Goal: Navigation & Orientation: Find specific page/section

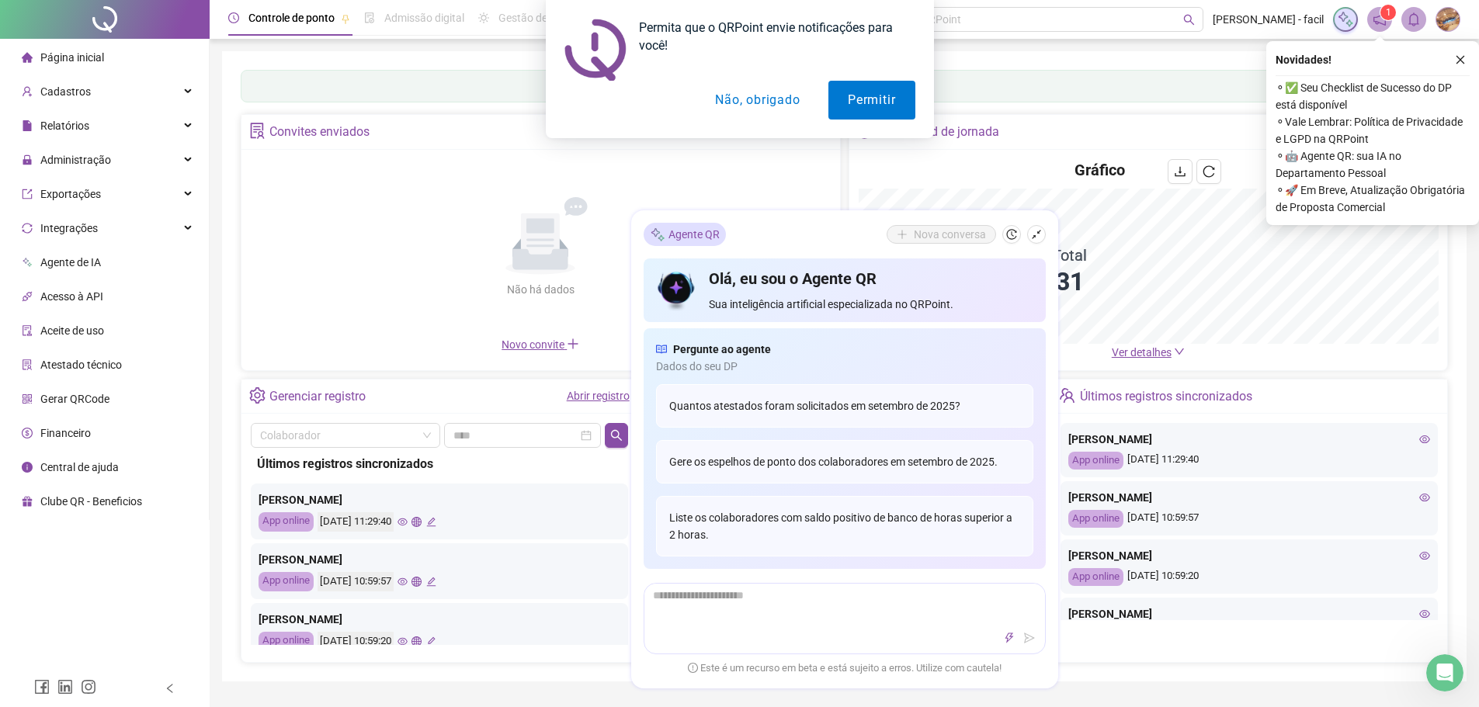
click at [769, 97] on button "Não, obrigado" at bounding box center [757, 100] width 123 height 39
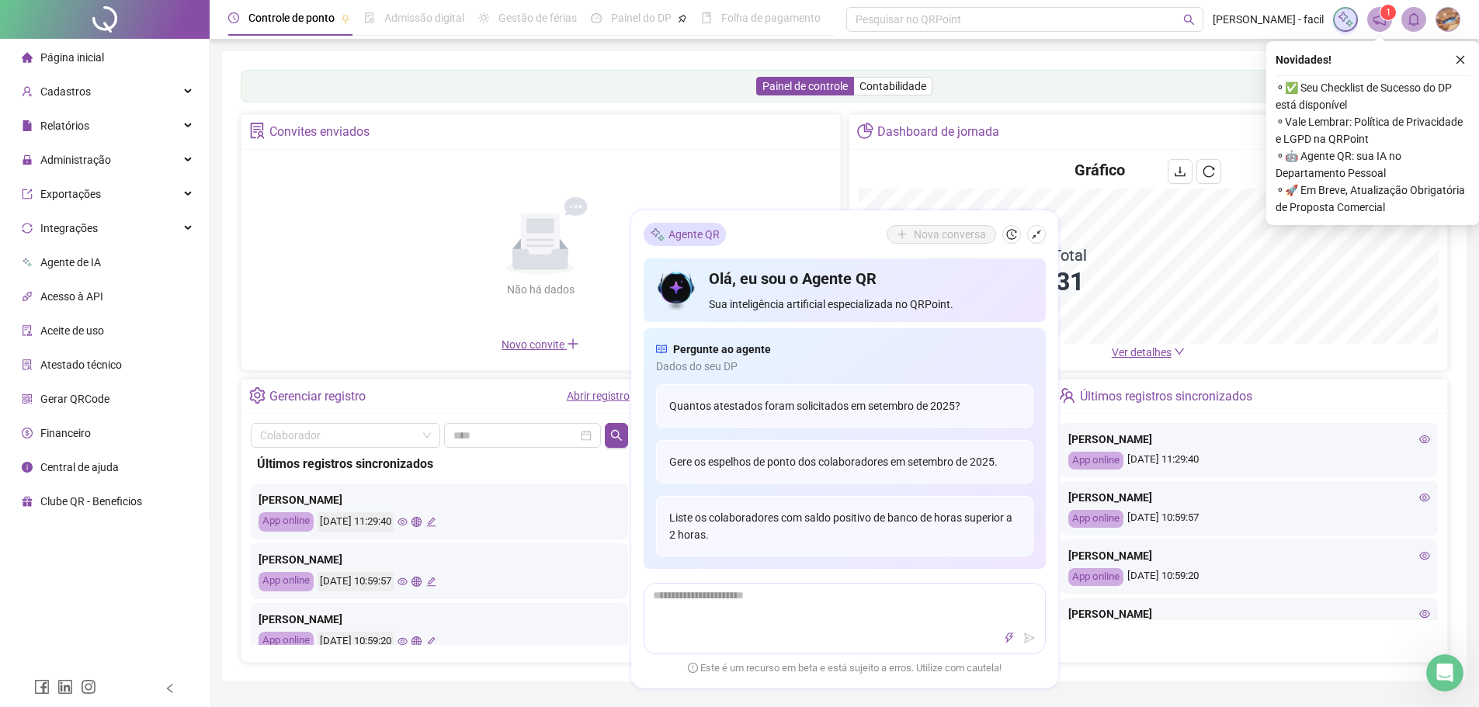
click at [1381, 19] on icon "notification" at bounding box center [1379, 19] width 14 height 14
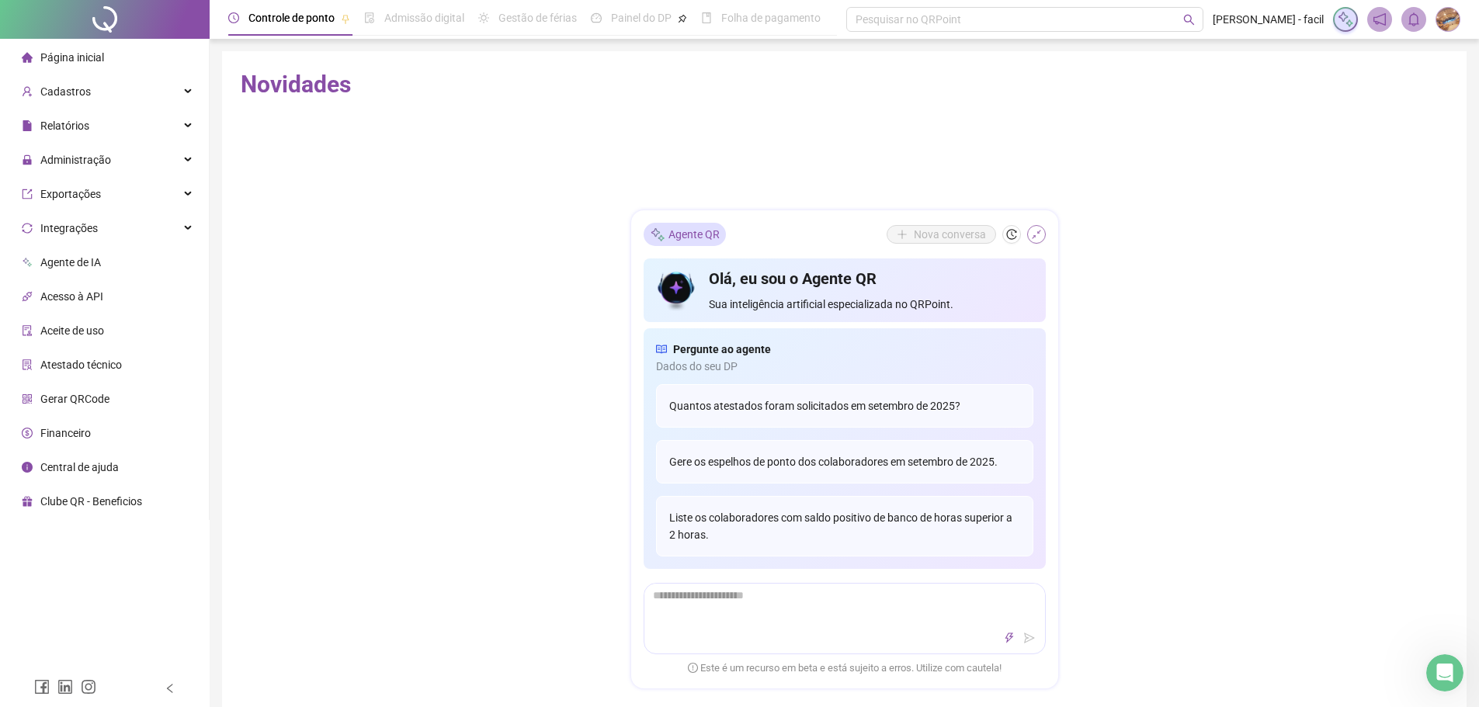
click at [1033, 235] on icon "shrink" at bounding box center [1036, 234] width 9 height 9
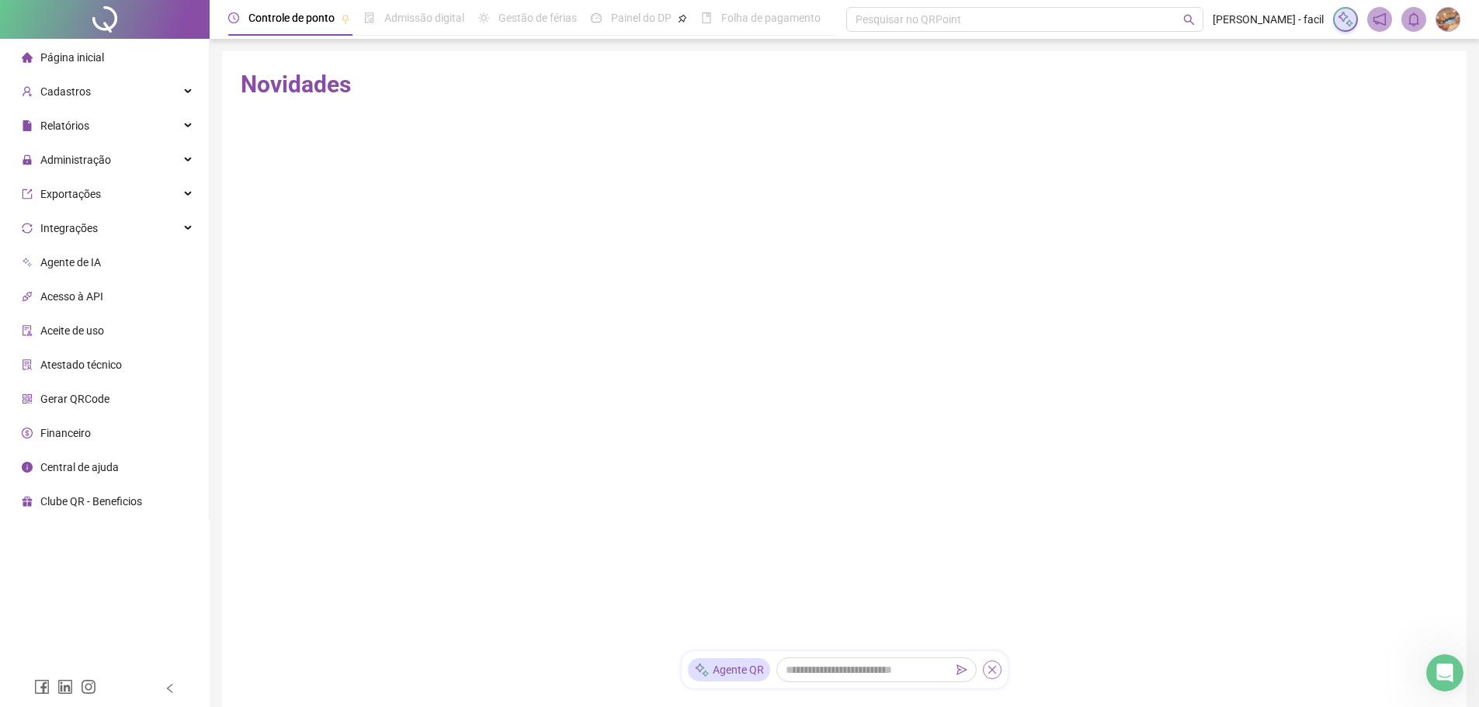
click at [988, 675] on icon "close" at bounding box center [992, 670] width 11 height 11
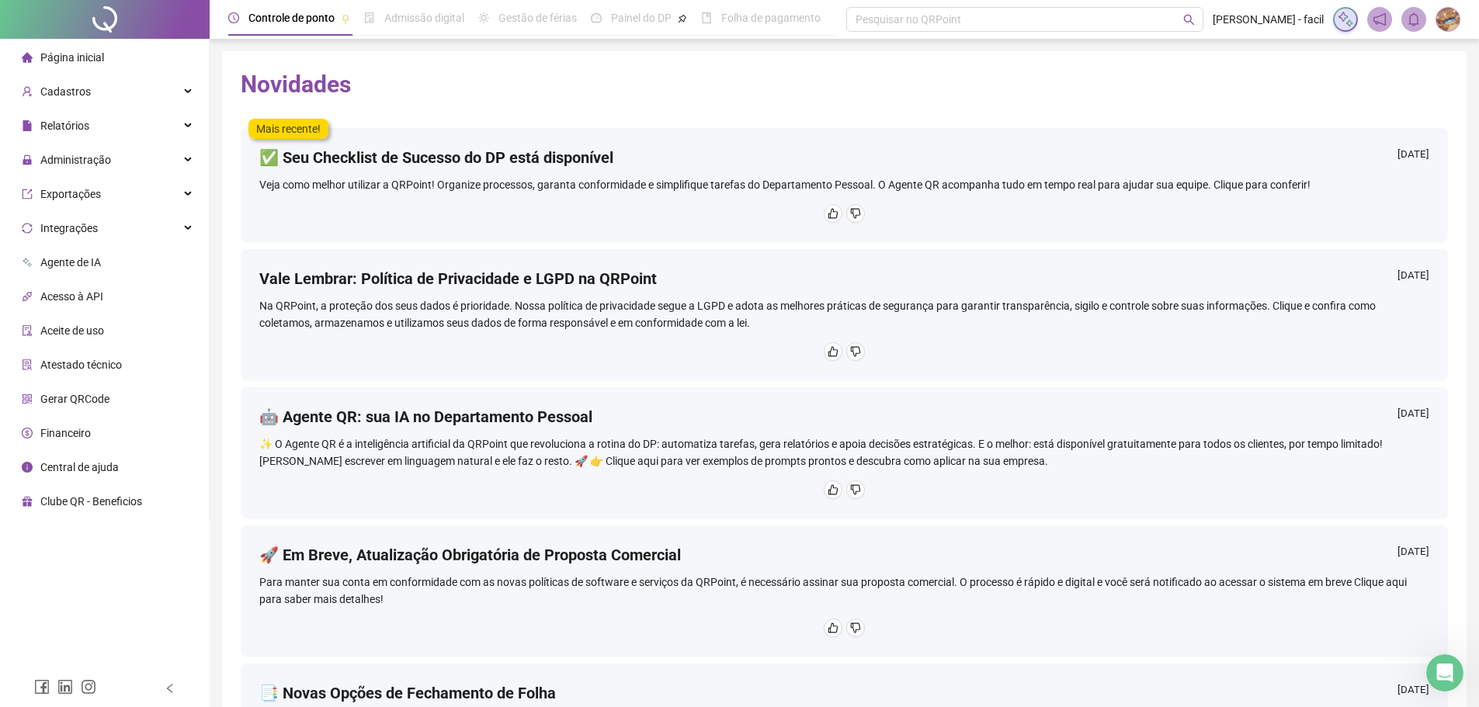
click at [116, 55] on li "Página inicial" at bounding box center [104, 57] width 203 height 31
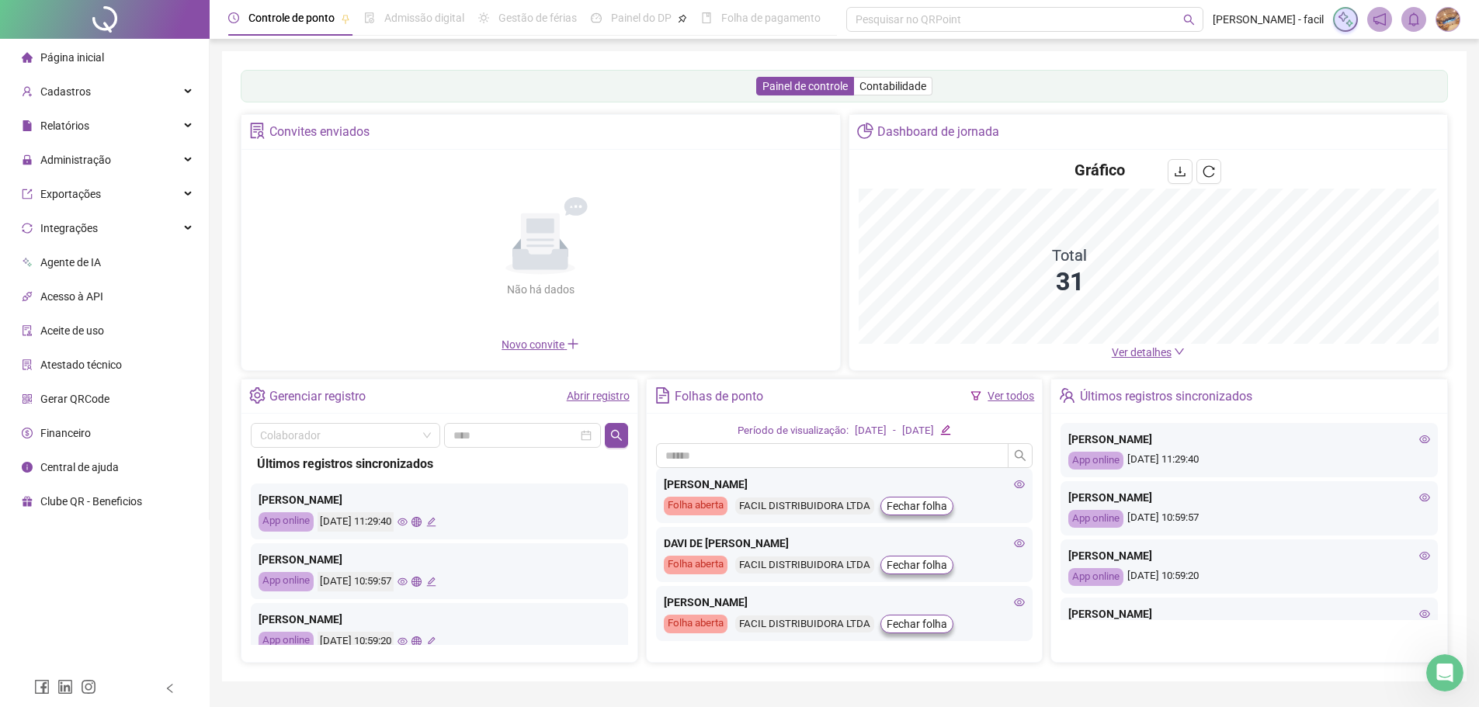
click at [99, 61] on span "Página inicial" at bounding box center [72, 57] width 64 height 12
